Goal: Information Seeking & Learning: Learn about a topic

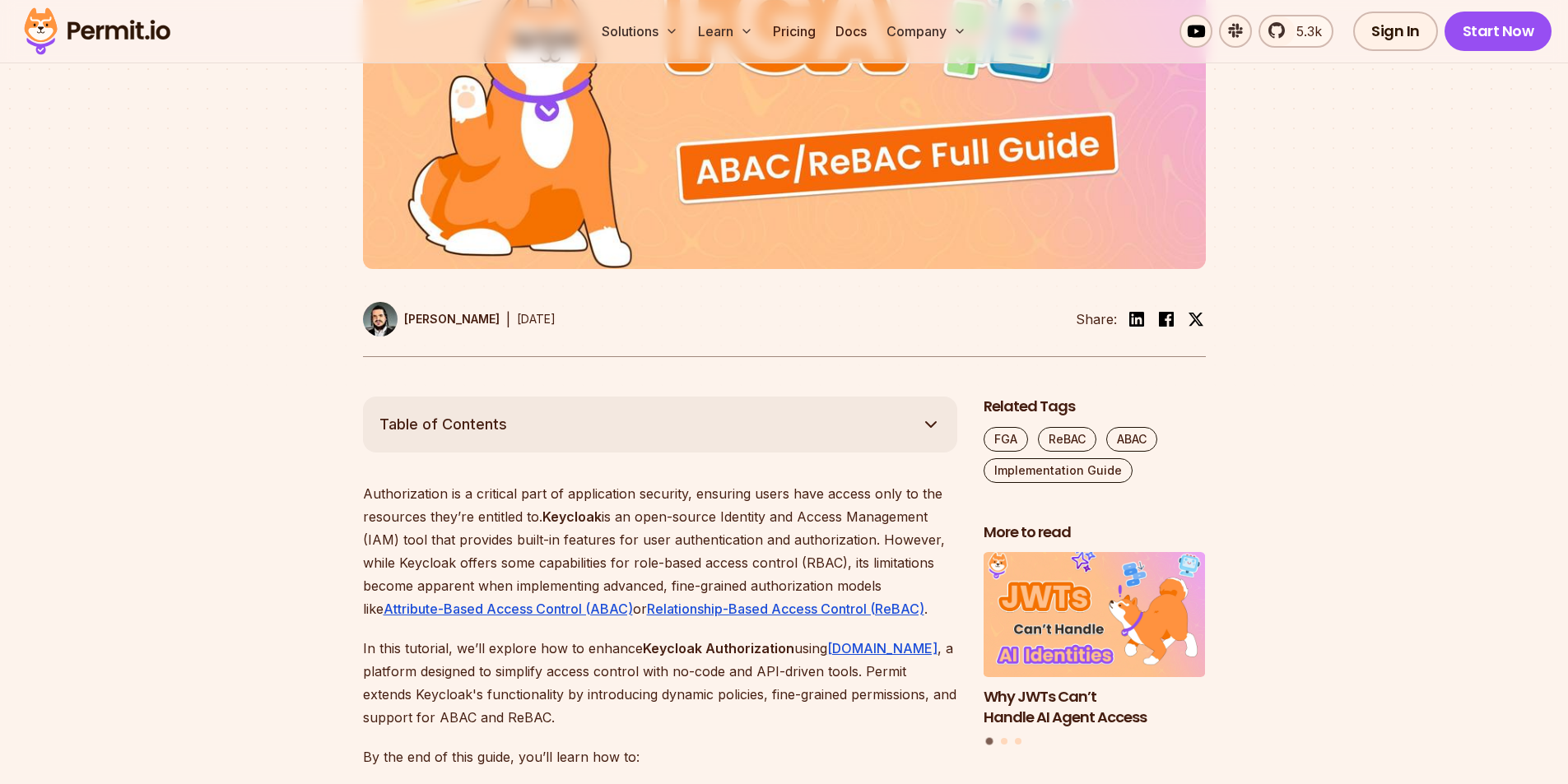
scroll to position [658, 0]
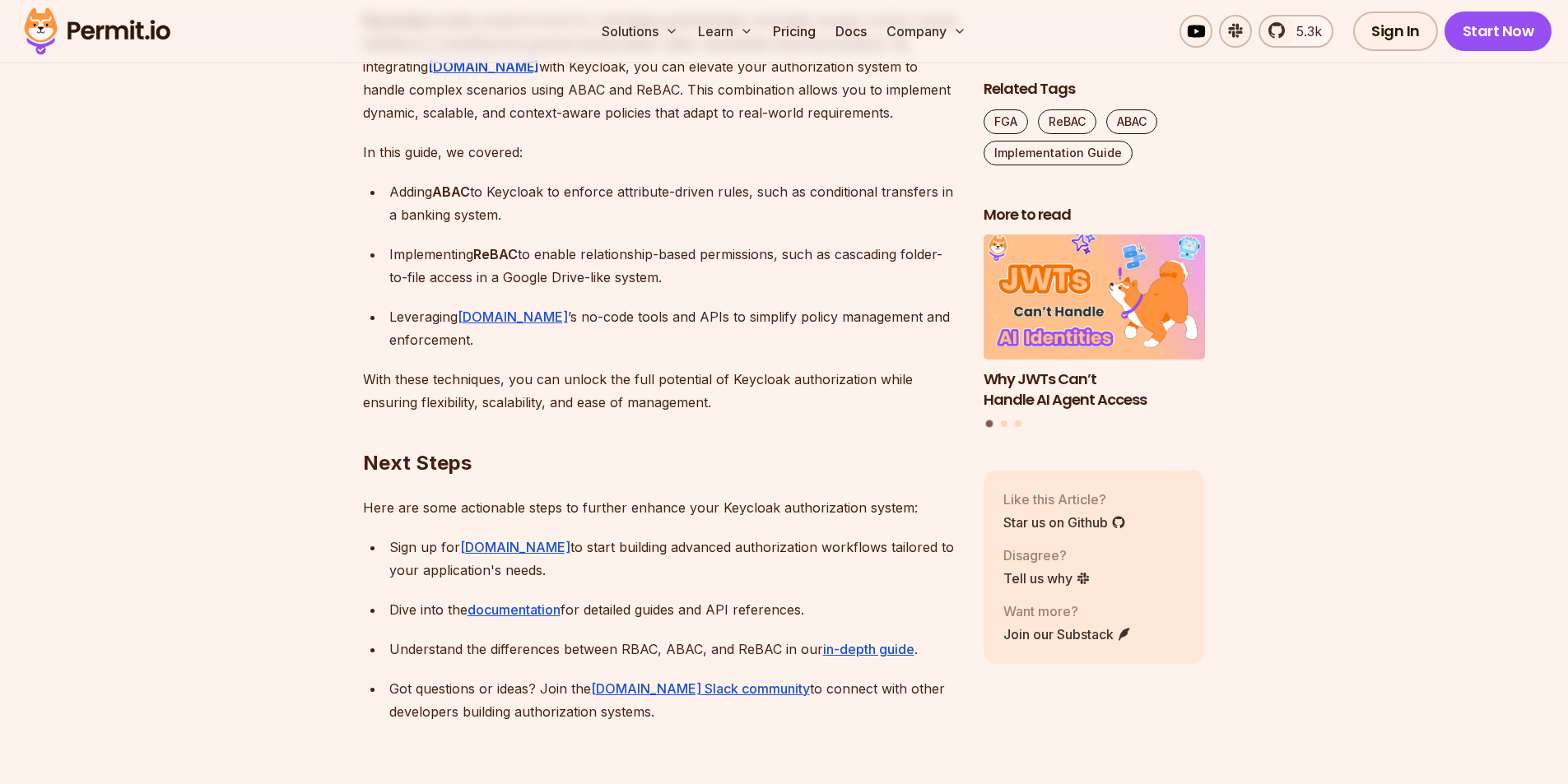
scroll to position [15599, 0]
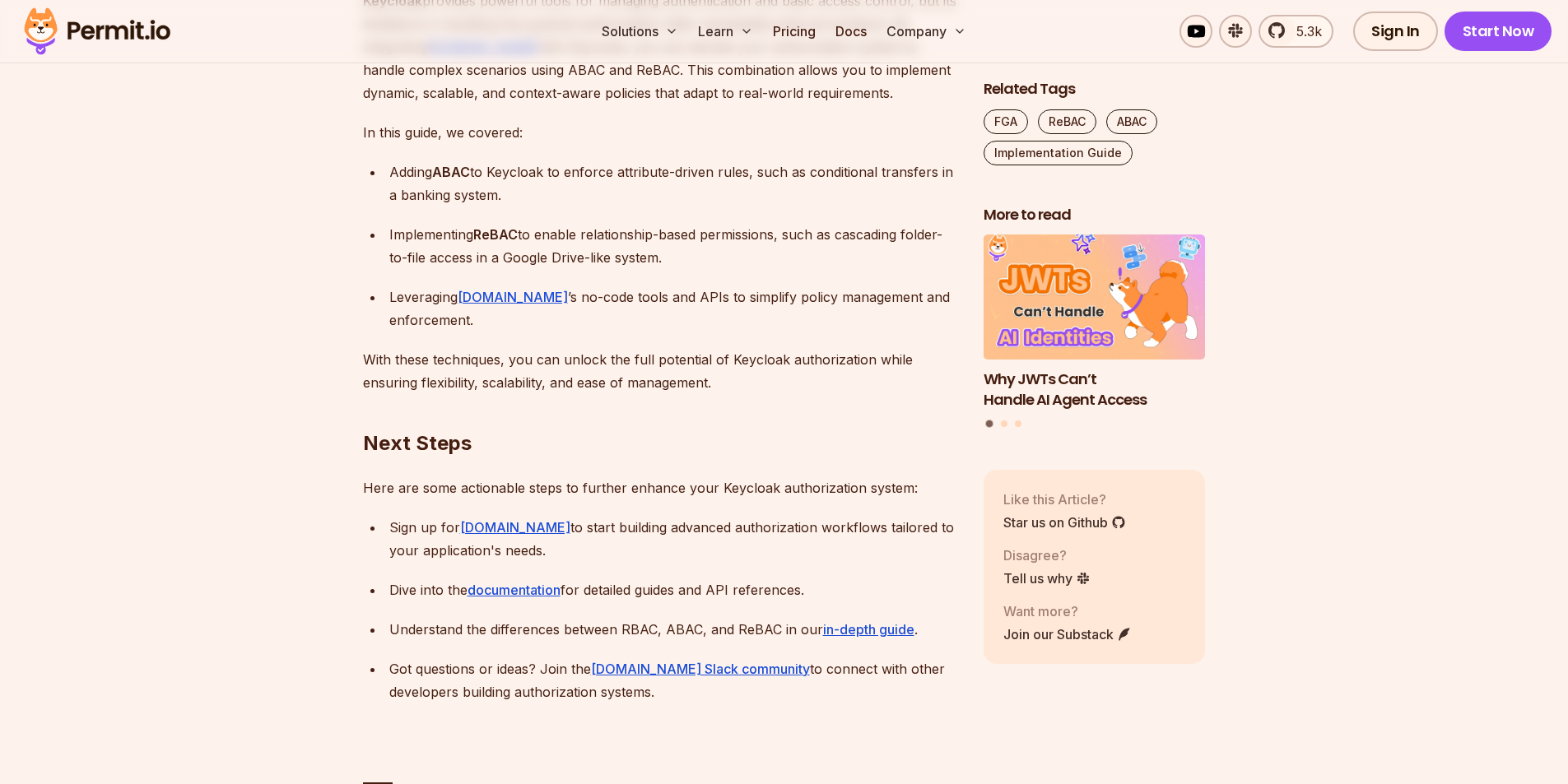
click at [126, 40] on img at bounding box center [97, 31] width 161 height 56
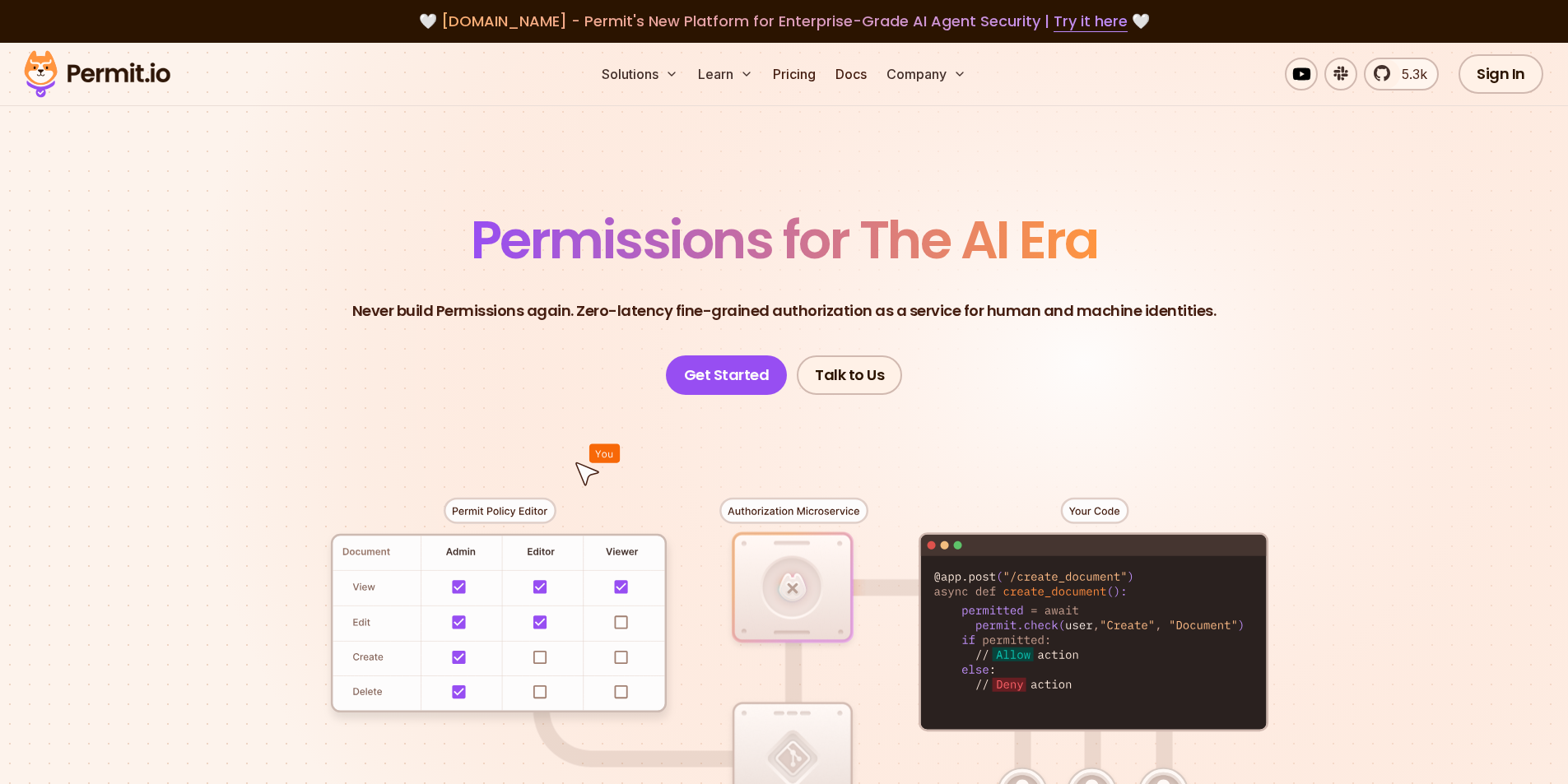
scroll to position [15599, 0]
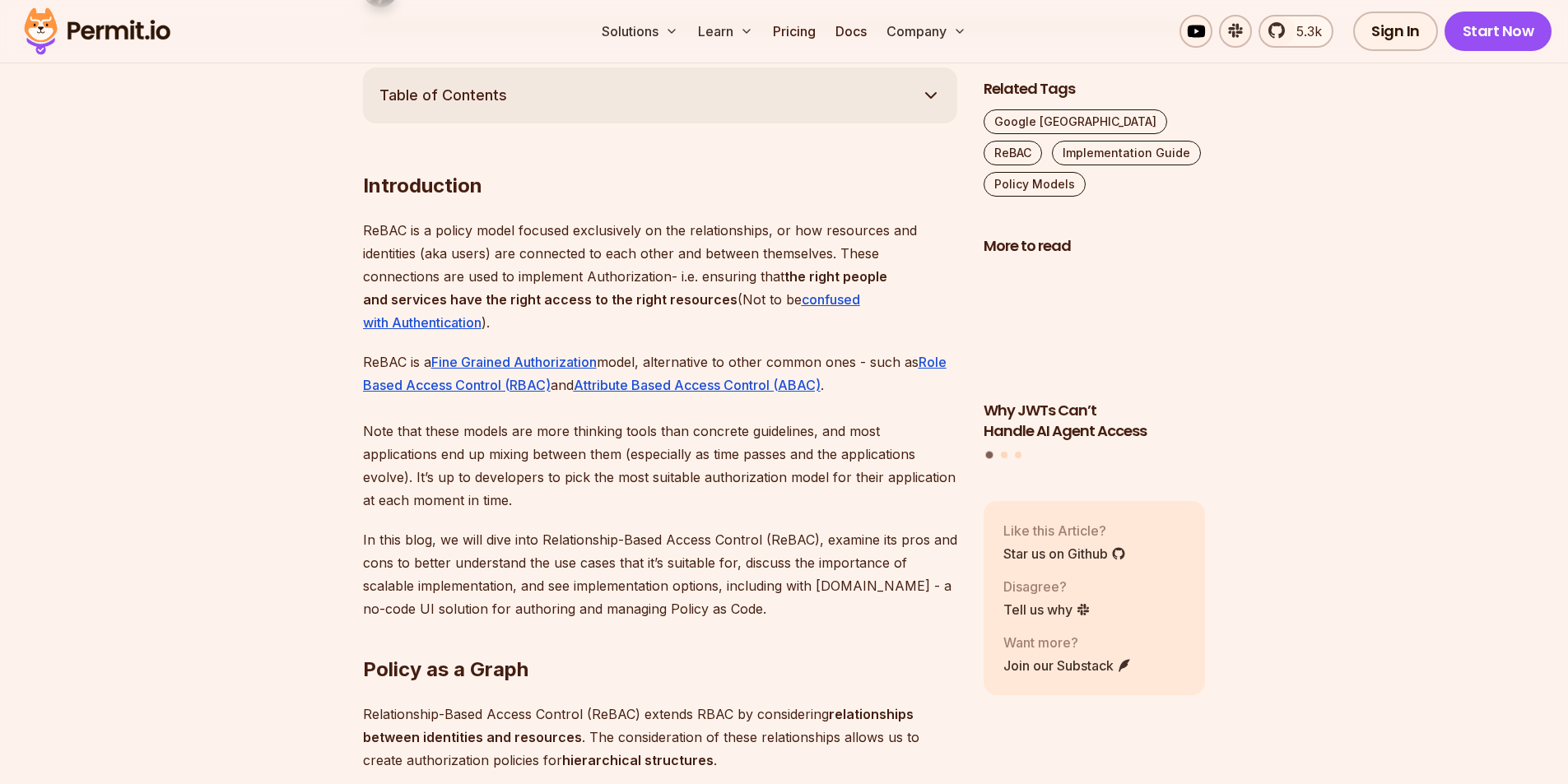
scroll to position [988, 0]
